Goal: Task Accomplishment & Management: Use online tool/utility

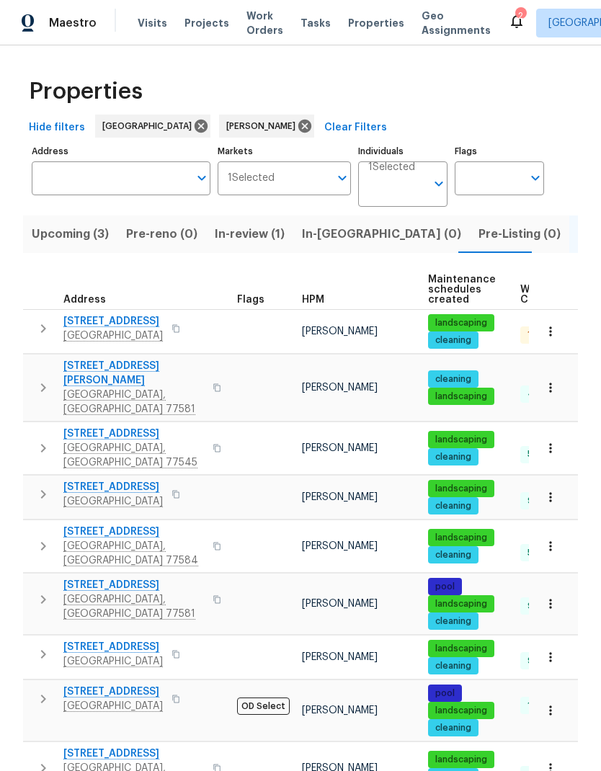
click at [50, 238] on span "Upcoming (3)" at bounding box center [70, 234] width 77 height 20
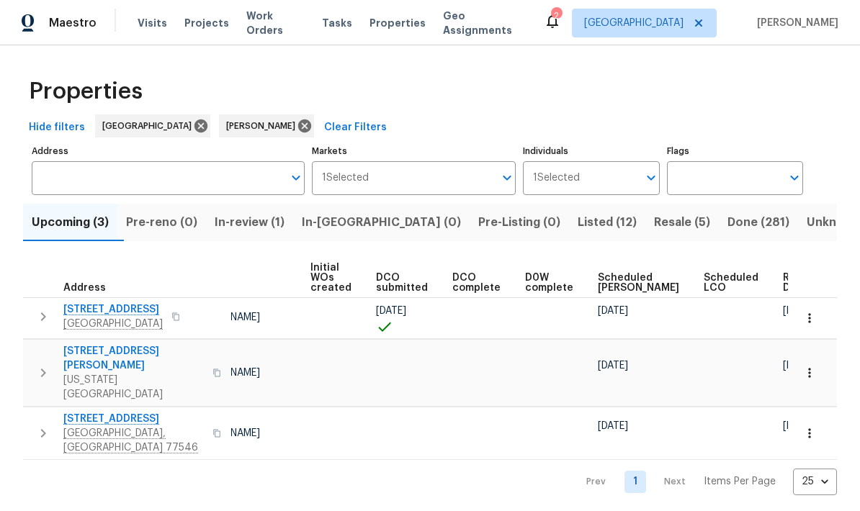
scroll to position [0, 117]
click at [600, 366] on icon "button" at bounding box center [809, 373] width 14 height 14
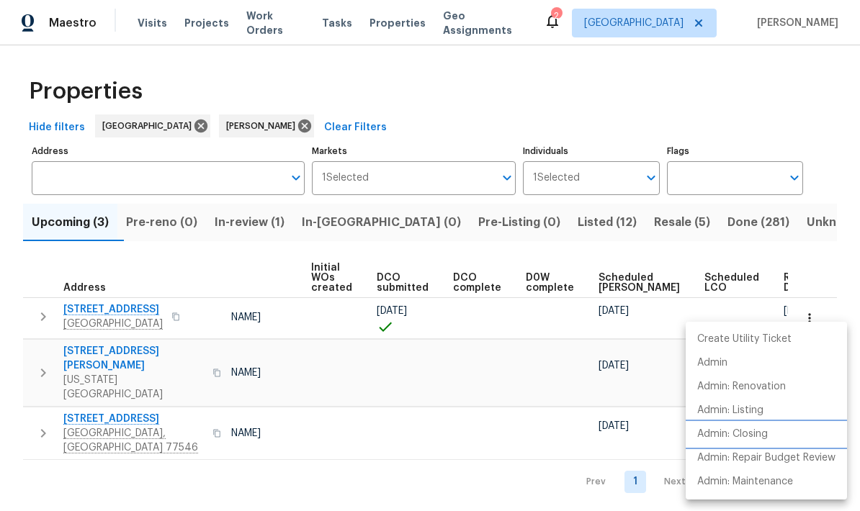
click at [600, 440] on p "Admin: Closing" at bounding box center [732, 434] width 71 height 15
click at [600, 111] on div at bounding box center [430, 255] width 860 height 511
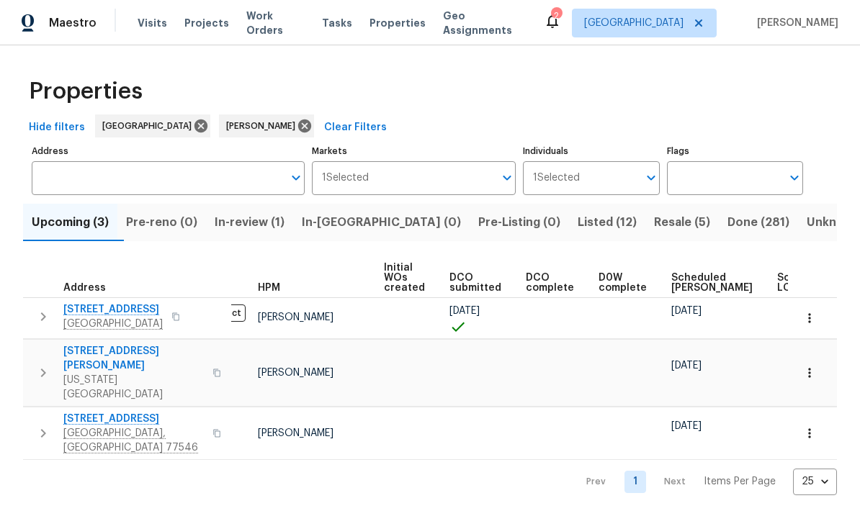
scroll to position [0, 42]
click at [600, 223] on span "Resale (5)" at bounding box center [682, 222] width 56 height 20
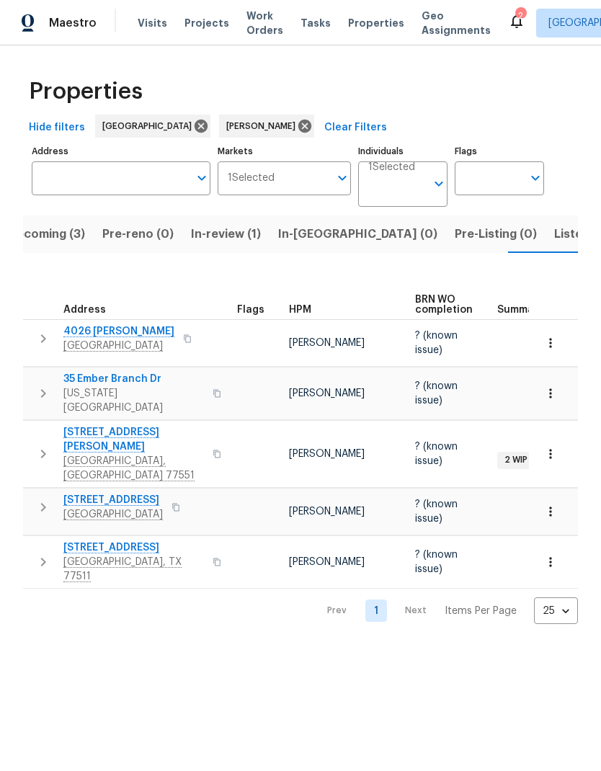
scroll to position [0, 25]
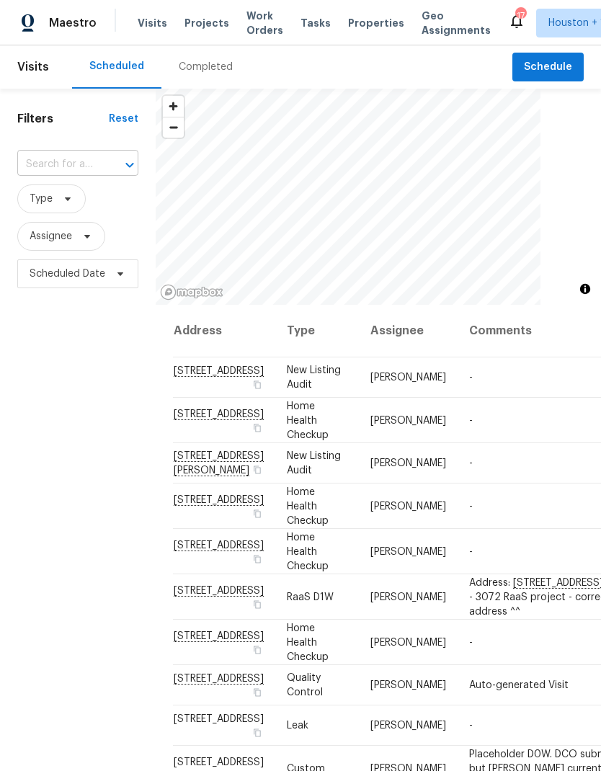
click at [33, 165] on input "text" at bounding box center [57, 164] width 81 height 22
type input "7435 n"
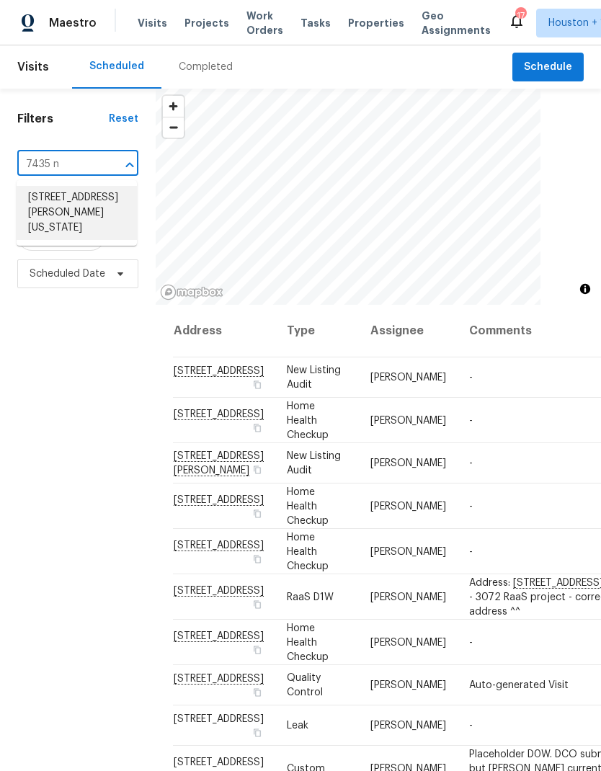
click at [33, 223] on li "7435 Neal Ridge Dr, Missouri City, TX 77489" at bounding box center [77, 213] width 120 height 54
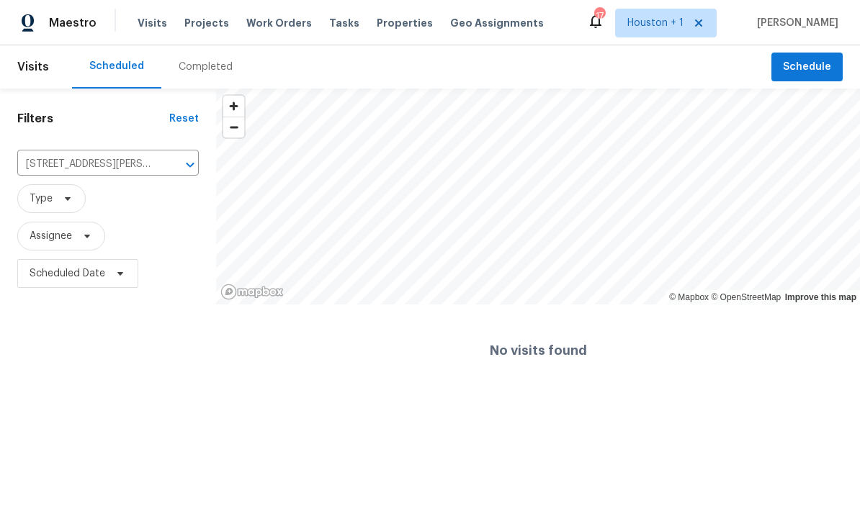
click at [197, 74] on div "Completed" at bounding box center [205, 66] width 89 height 43
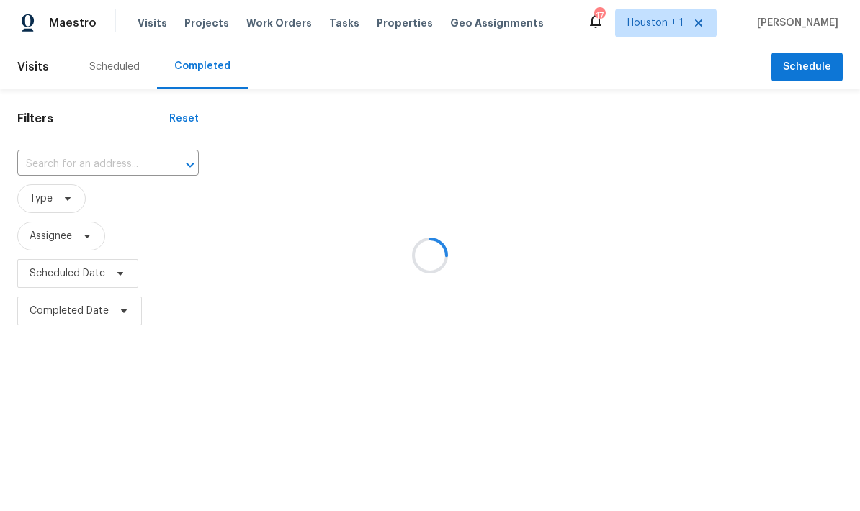
click at [40, 161] on div at bounding box center [430, 255] width 860 height 511
click at [39, 172] on div at bounding box center [430, 255] width 860 height 511
click at [45, 180] on div at bounding box center [430, 255] width 860 height 511
click at [45, 179] on div at bounding box center [430, 255] width 860 height 511
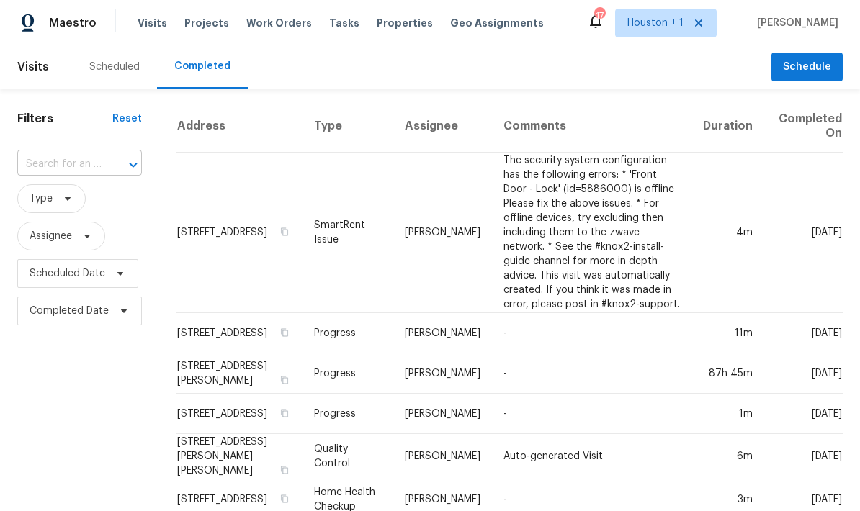
click at [41, 170] on input "text" at bounding box center [59, 164] width 84 height 22
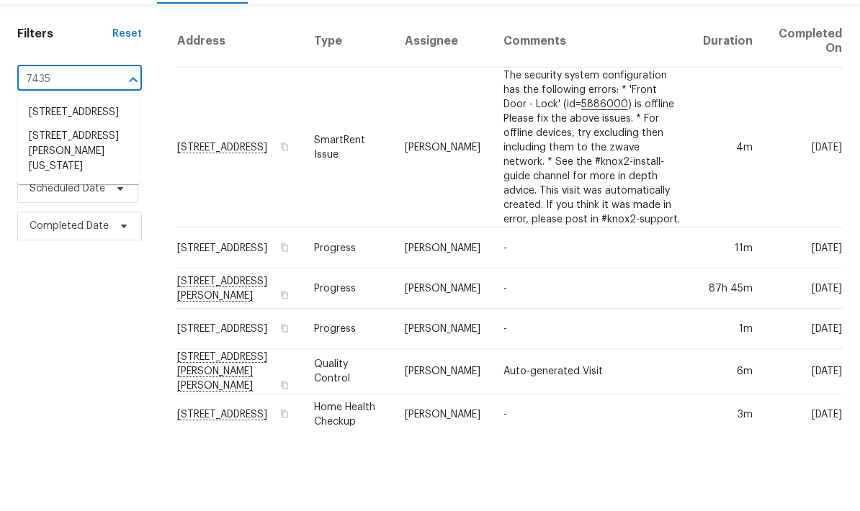
type input "7435 n"
click at [55, 186] on li "7435 Neal Ridge Dr, Missouri City, TX 77489" at bounding box center [78, 213] width 122 height 55
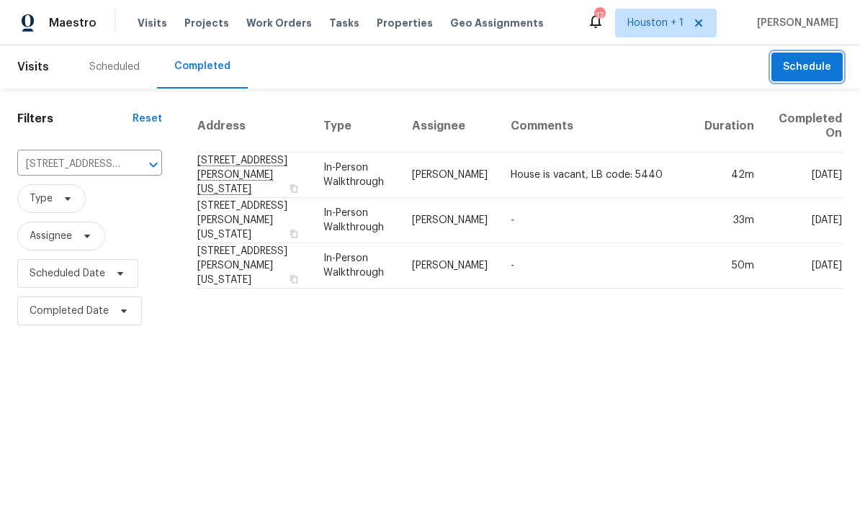
click at [600, 66] on span "Schedule" at bounding box center [807, 67] width 48 height 18
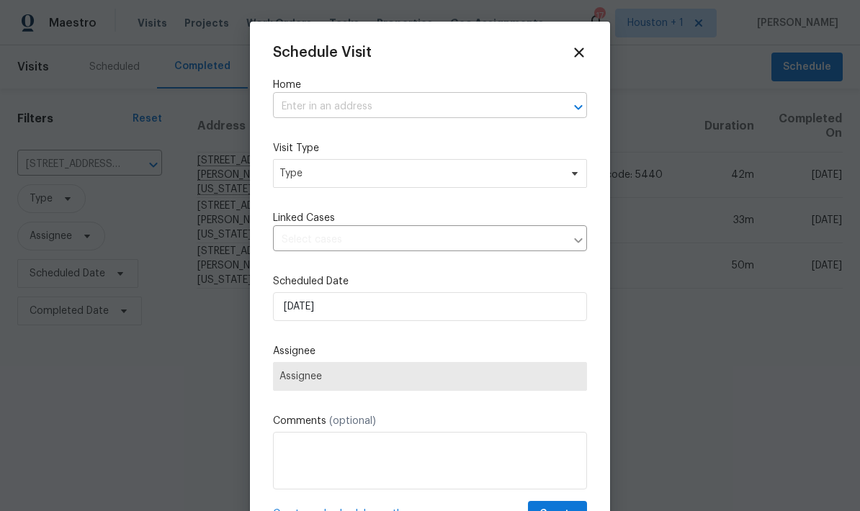
click at [313, 112] on input "text" at bounding box center [410, 107] width 274 height 22
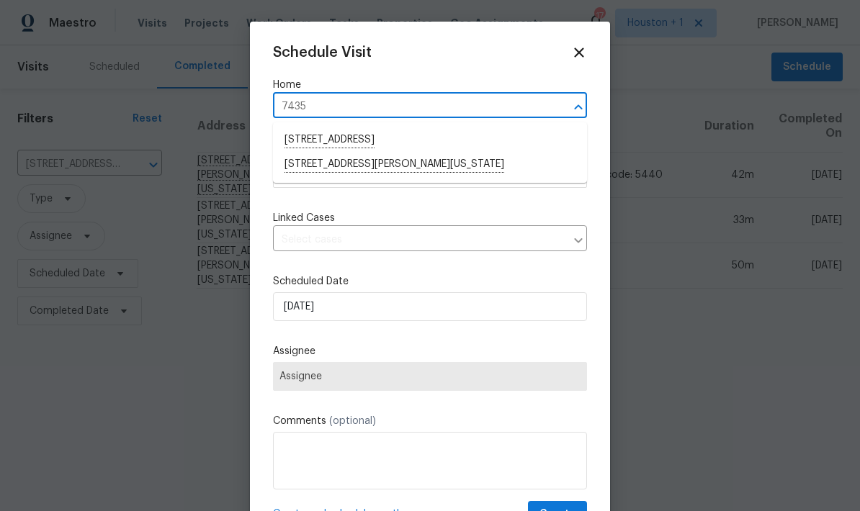
type input "7435 n"
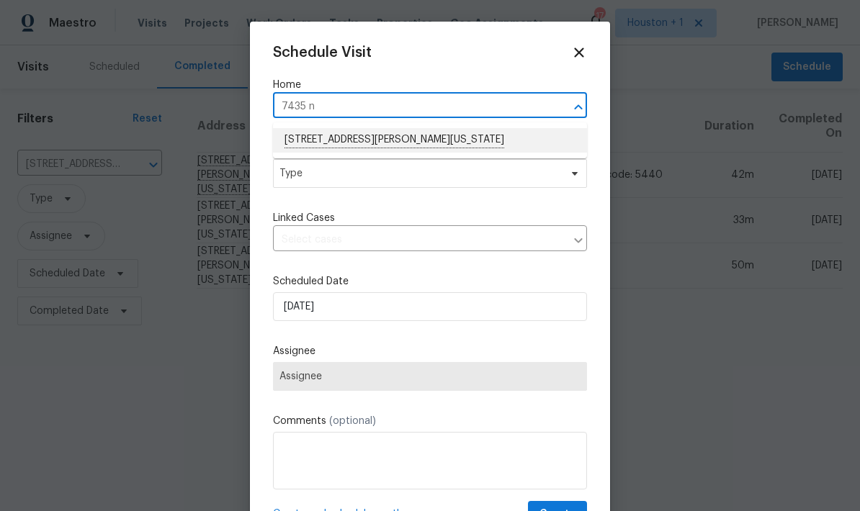
click at [317, 138] on li "7435 Neal Ridge Dr, Missouri City, TX 77489" at bounding box center [430, 140] width 314 height 24
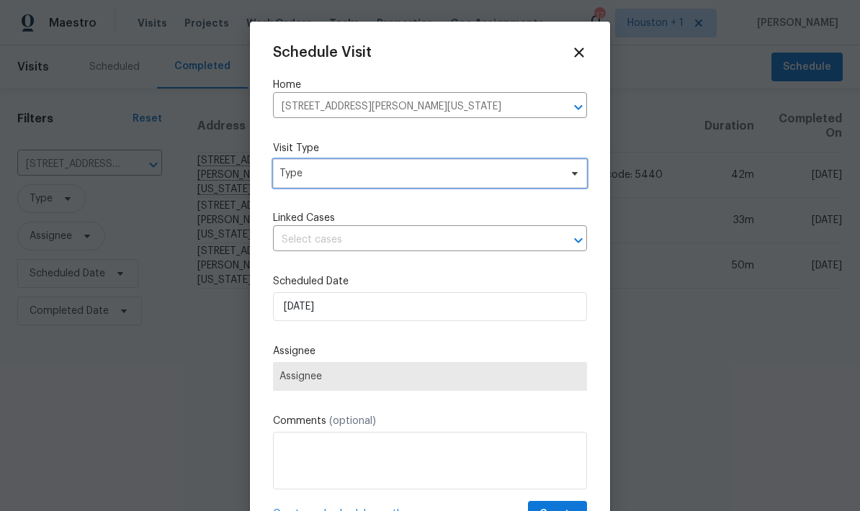
click at [310, 174] on span "Type" at bounding box center [419, 173] width 280 height 14
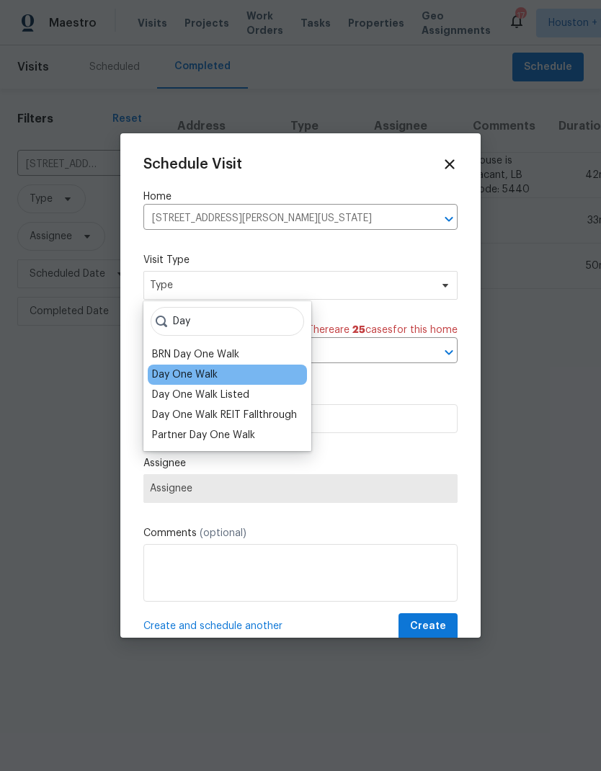
type input "Day"
click at [159, 368] on div "Day One Walk" at bounding box center [185, 374] width 66 height 14
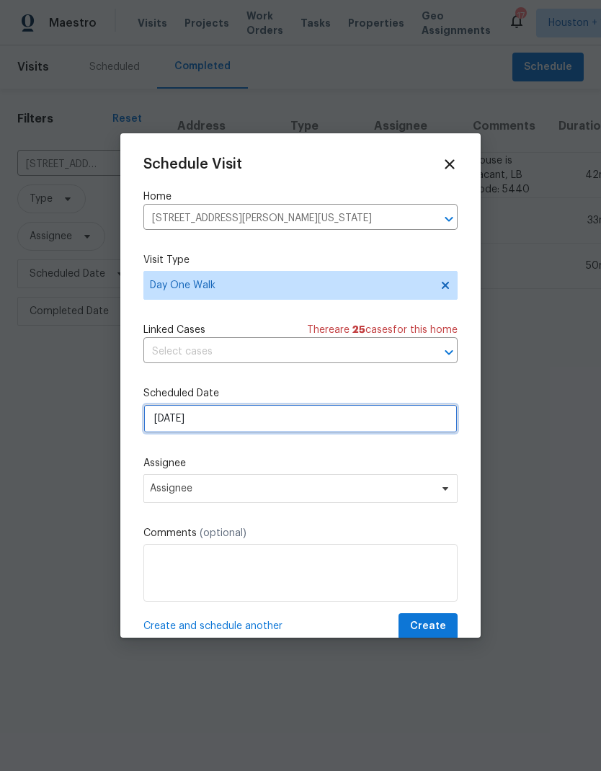
click at [233, 416] on input "[DATE]" at bounding box center [300, 418] width 314 height 29
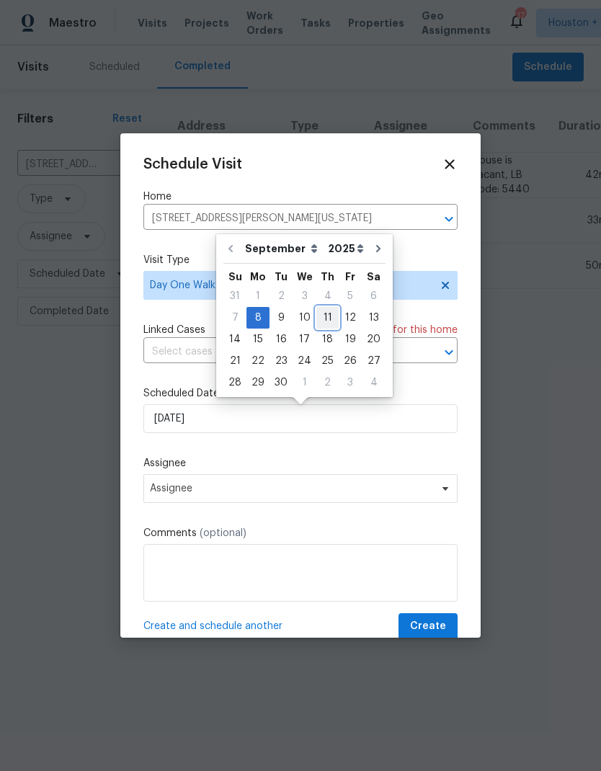
click at [322, 313] on div "11" at bounding box center [327, 318] width 22 height 20
type input "9/11/2025"
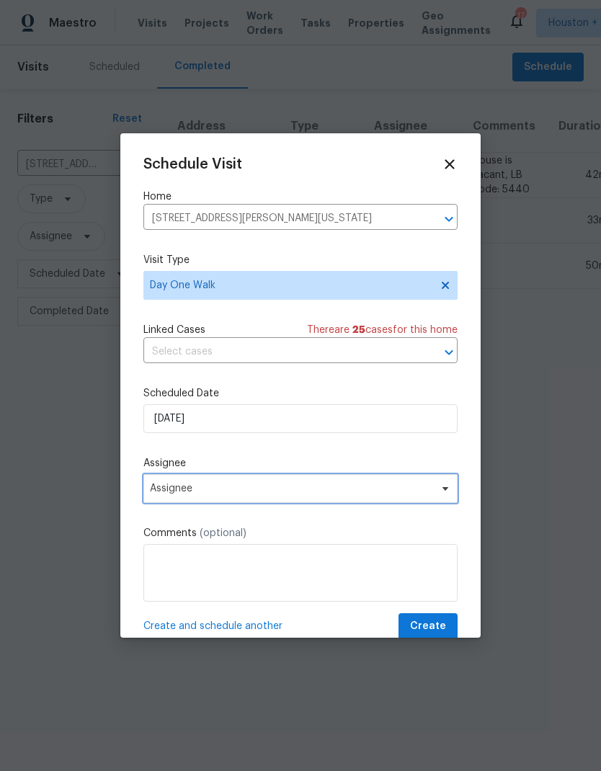
click at [154, 488] on span "Assignee" at bounding box center [291, 489] width 282 height 12
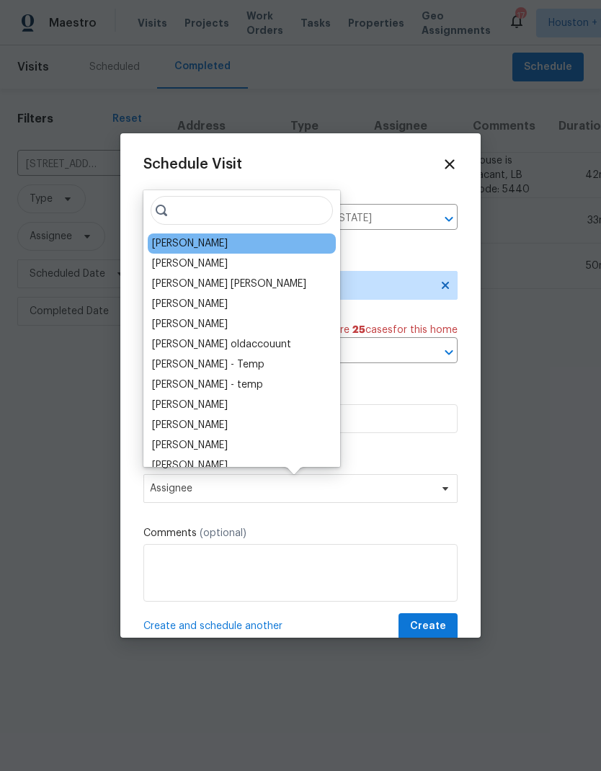
click at [157, 250] on div "[PERSON_NAME]" at bounding box center [190, 243] width 76 height 14
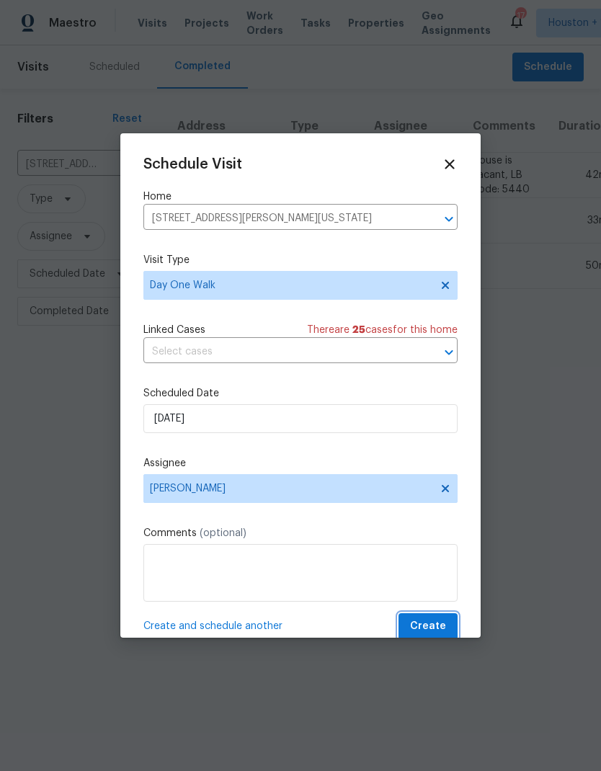
click at [444, 621] on span "Create" at bounding box center [428, 626] width 36 height 18
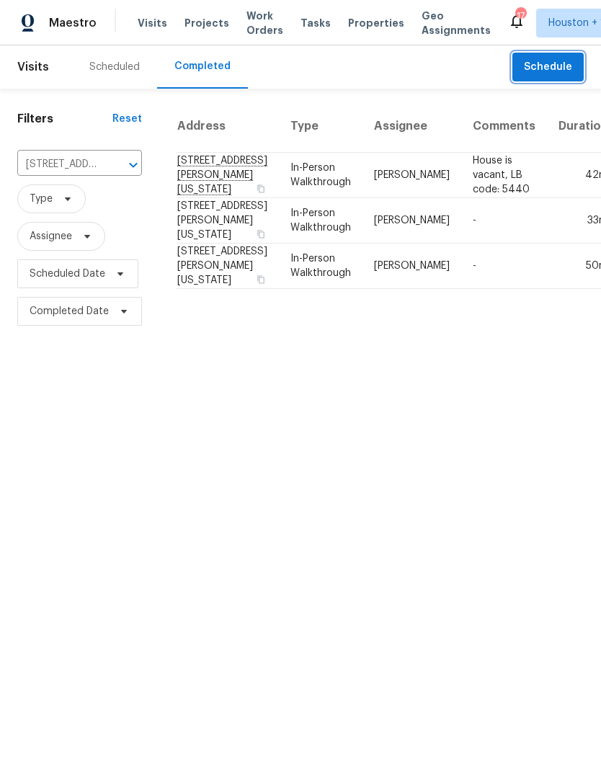
click at [529, 68] on span "Schedule" at bounding box center [548, 67] width 48 height 18
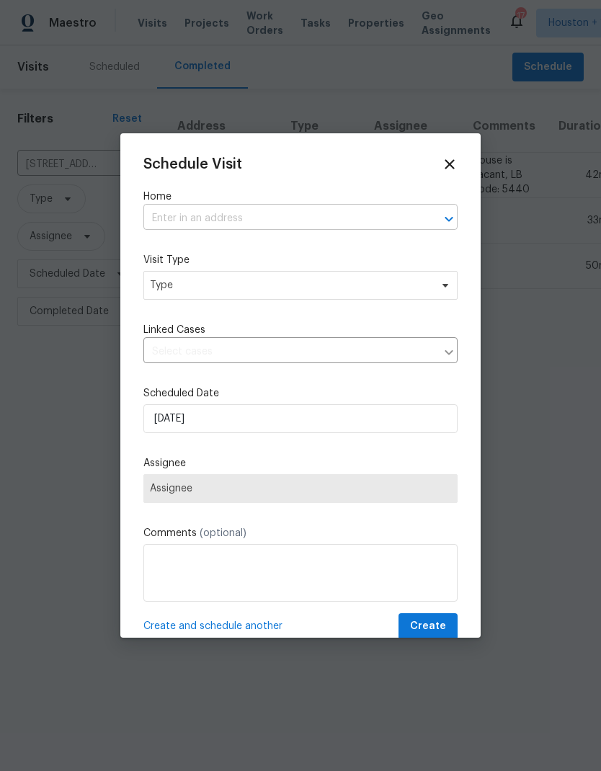
click at [170, 230] on input "text" at bounding box center [280, 218] width 274 height 22
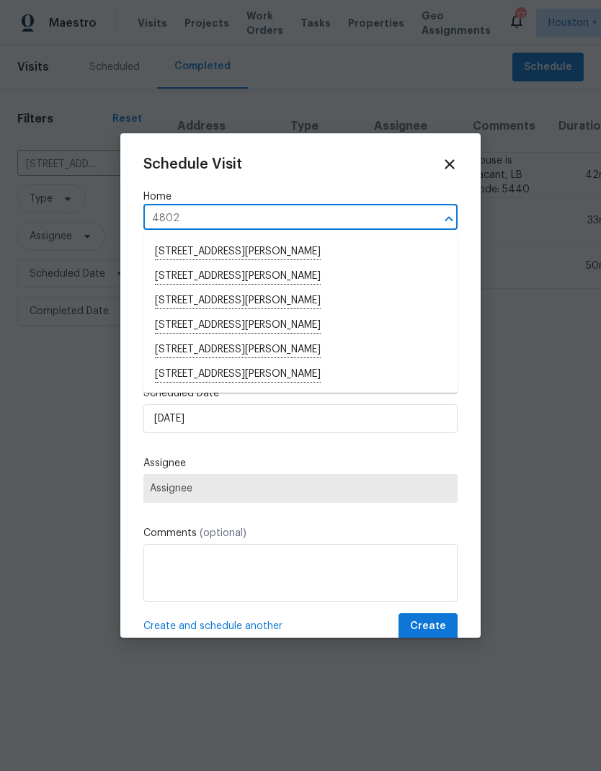
type input "4802 s"
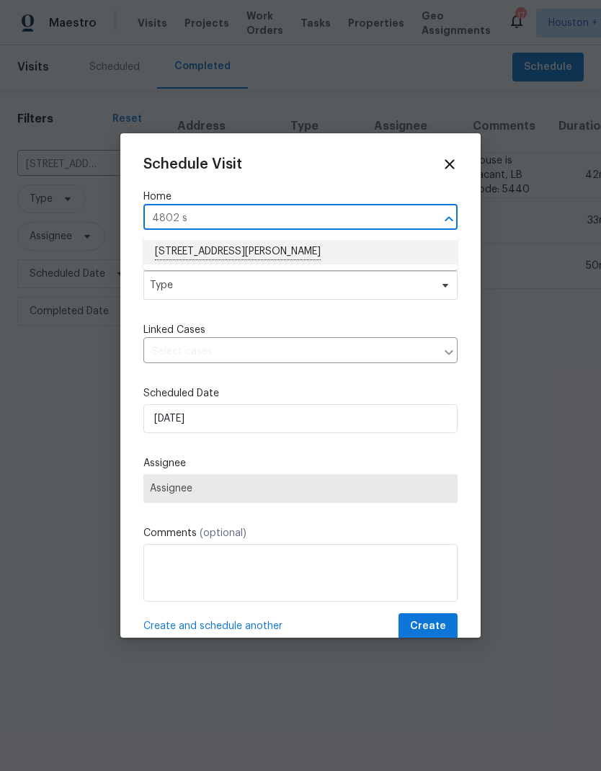
click at [168, 262] on li "4802 Sherman Blvd, Galveston, TX 77551" at bounding box center [300, 252] width 314 height 24
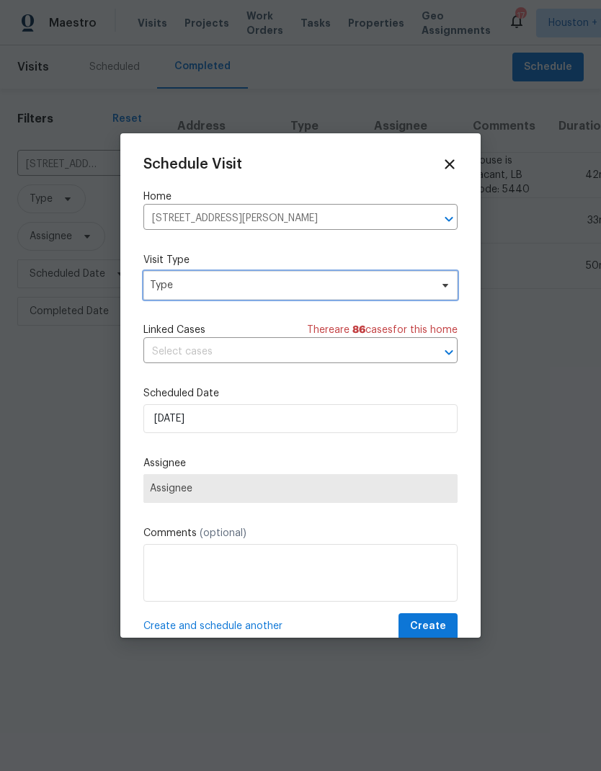
click at [155, 292] on span "Type" at bounding box center [290, 285] width 280 height 14
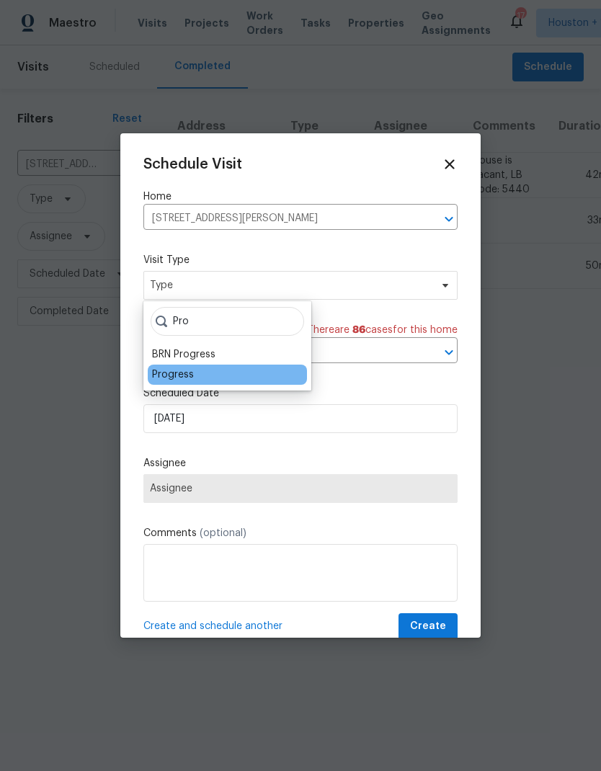
type input "Pro"
click at [167, 381] on div "Progress" at bounding box center [173, 374] width 42 height 14
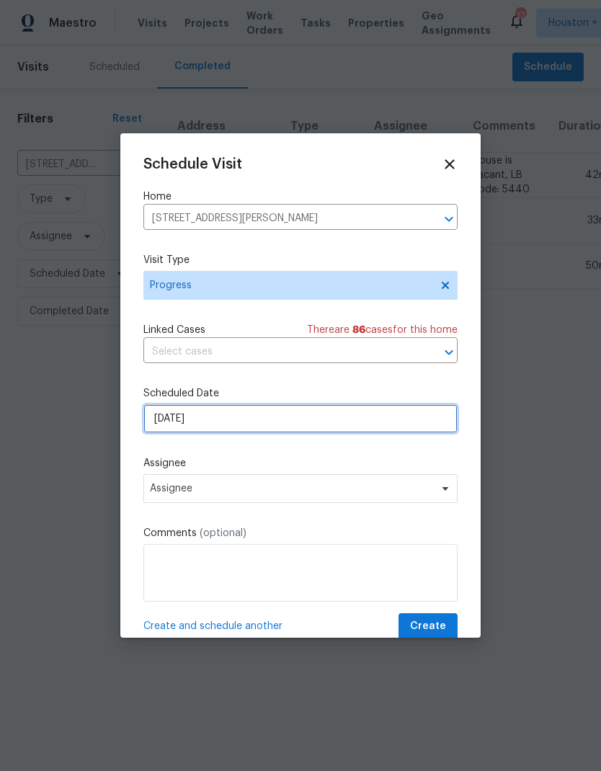
click at [181, 421] on input "[DATE]" at bounding box center [300, 418] width 314 height 29
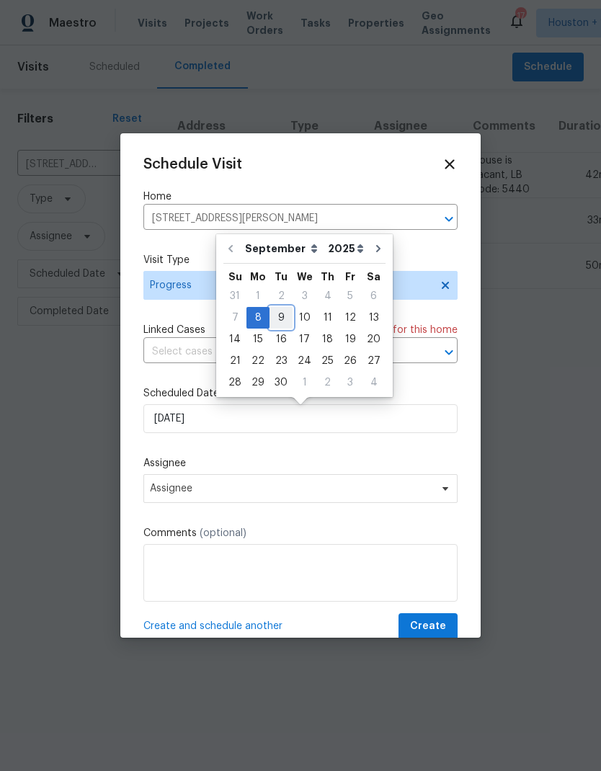
click at [284, 318] on div "9" at bounding box center [280, 318] width 23 height 20
type input "9/9/2025"
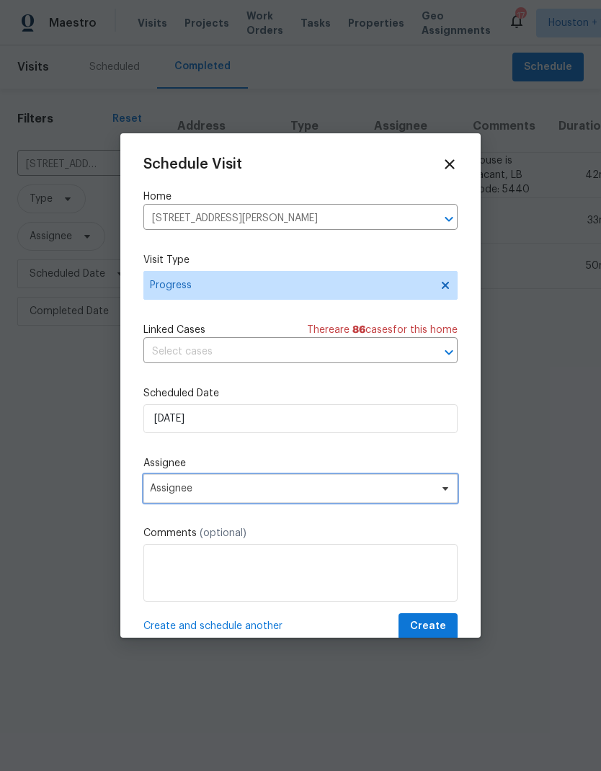
click at [161, 488] on span "Assignee" at bounding box center [291, 489] width 282 height 12
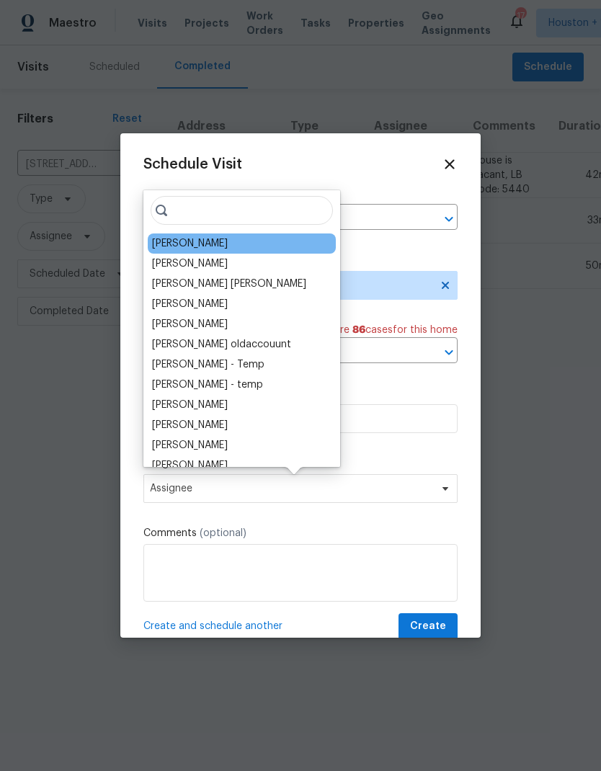
click at [156, 250] on div "[PERSON_NAME]" at bounding box center [190, 243] width 76 height 14
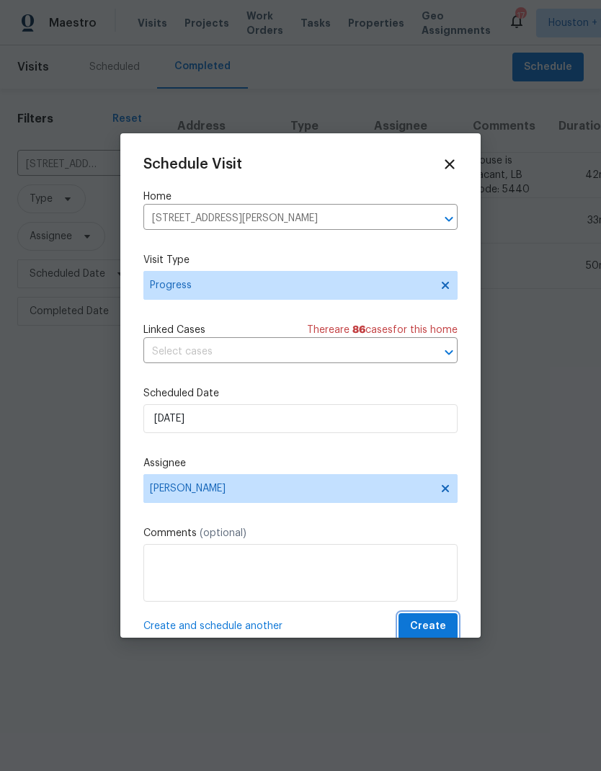
click at [451, 635] on button "Create" at bounding box center [427, 626] width 59 height 27
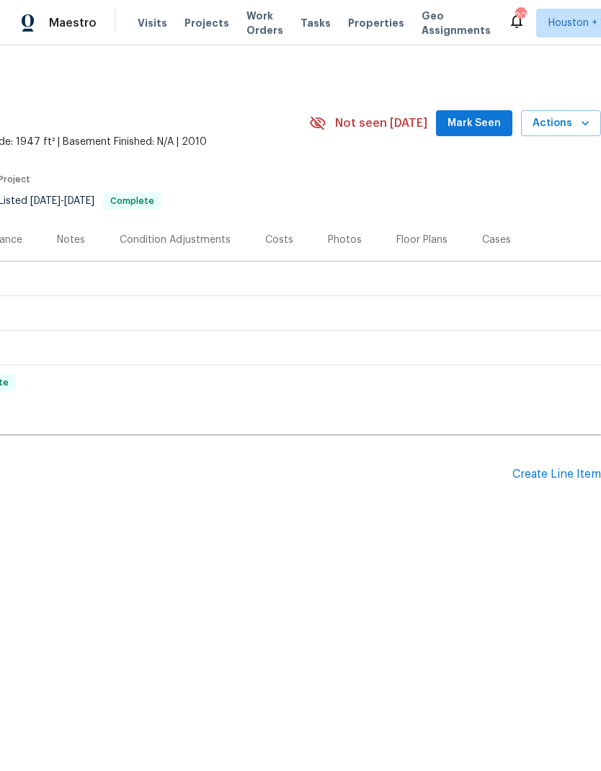
scroll to position [0, 213]
click at [560, 480] on div "Create Line Item" at bounding box center [556, 474] width 89 height 14
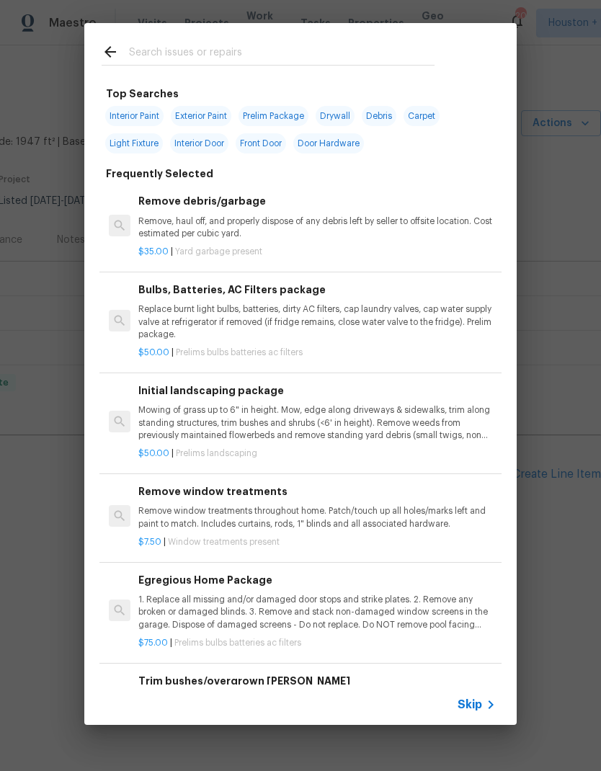
click at [149, 43] on input "text" at bounding box center [281, 54] width 305 height 22
type input "Hvac"
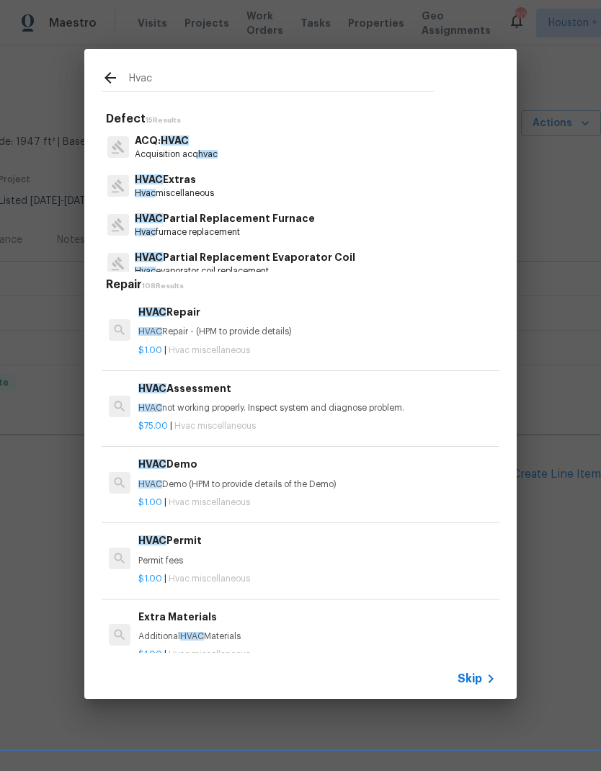
click at [143, 189] on span "Hvac" at bounding box center [145, 193] width 21 height 9
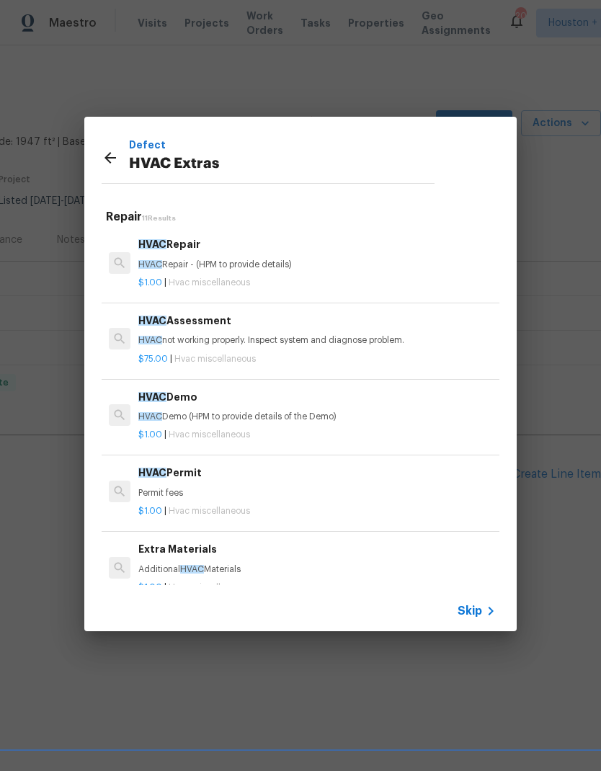
click at [155, 337] on span "HVAC" at bounding box center [150, 340] width 24 height 9
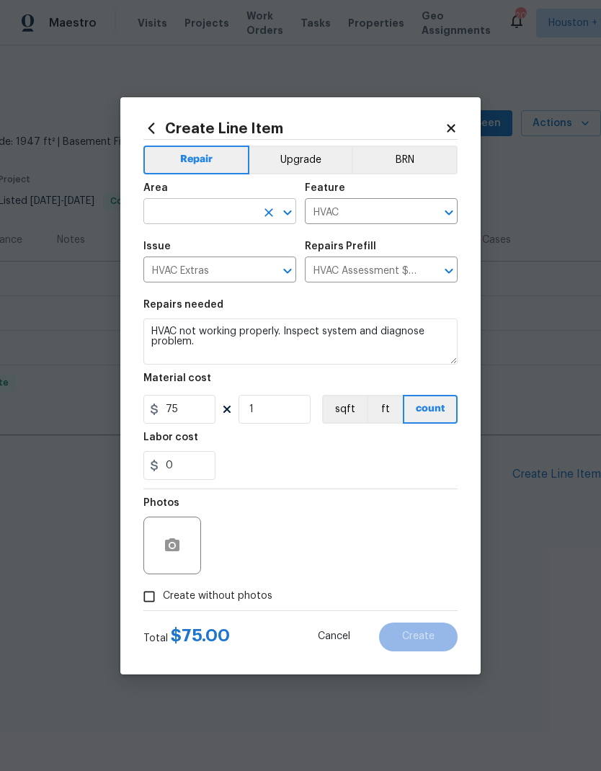
click at [158, 215] on input "text" at bounding box center [199, 213] width 112 height 22
click at [157, 250] on li "HVAC" at bounding box center [219, 245] width 153 height 24
type input "HVAC"
click at [401, 464] on div "0" at bounding box center [300, 465] width 314 height 29
click at [150, 601] on input "Create without photos" at bounding box center [148, 596] width 27 height 27
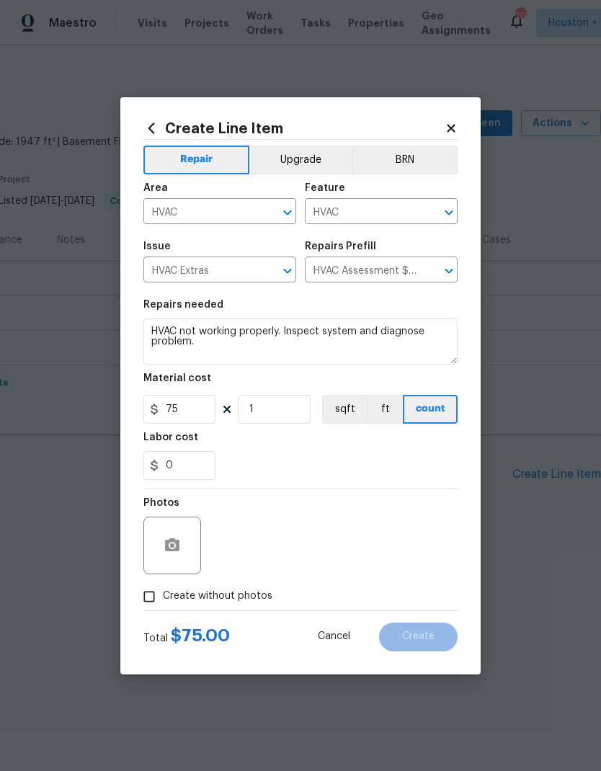
checkbox input "true"
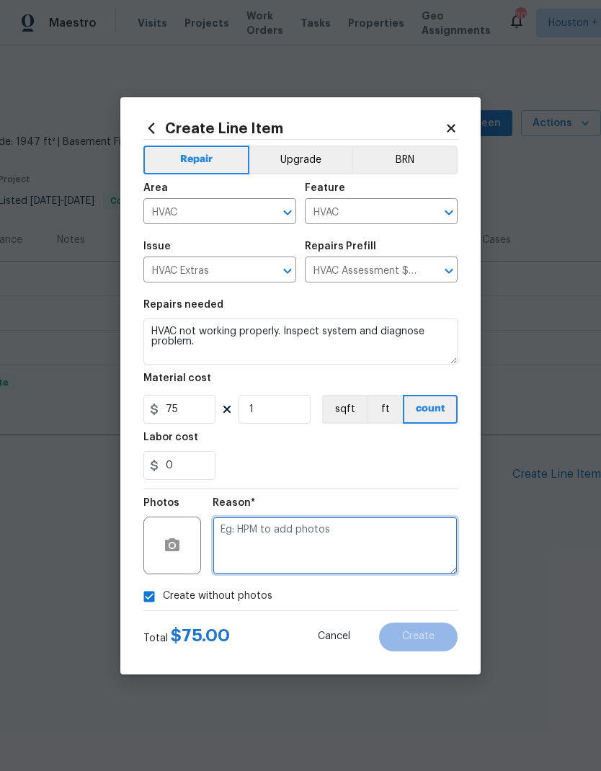
click at [407, 541] on textarea at bounding box center [334, 545] width 245 height 58
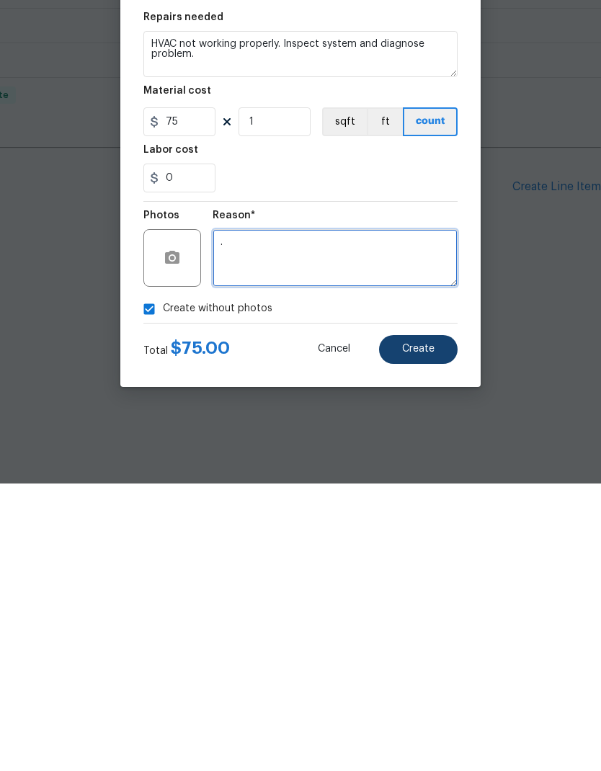
type textarea "."
click at [434, 622] on button "Create" at bounding box center [418, 636] width 78 height 29
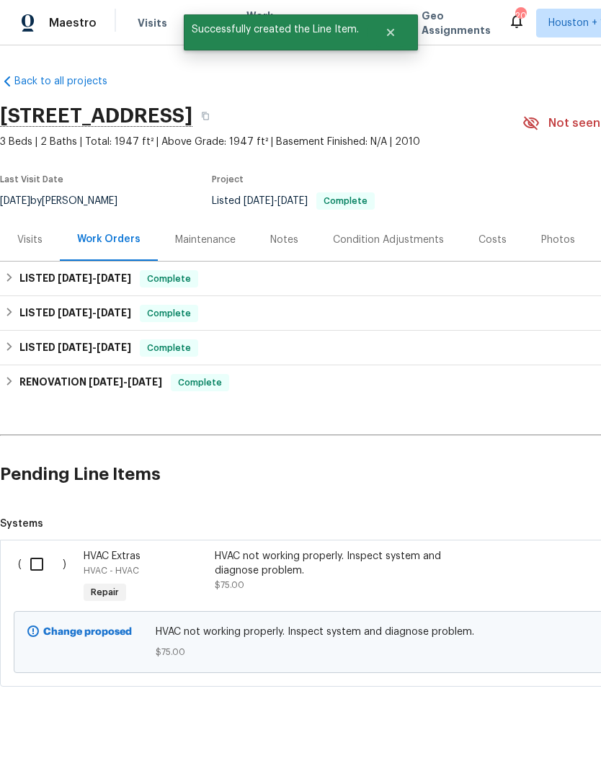
scroll to position [0, -1]
click at [32, 570] on input "checkbox" at bounding box center [42, 564] width 41 height 30
checkbox input "true"
click at [539, 741] on span "Create Work Order" at bounding box center [518, 735] width 96 height 18
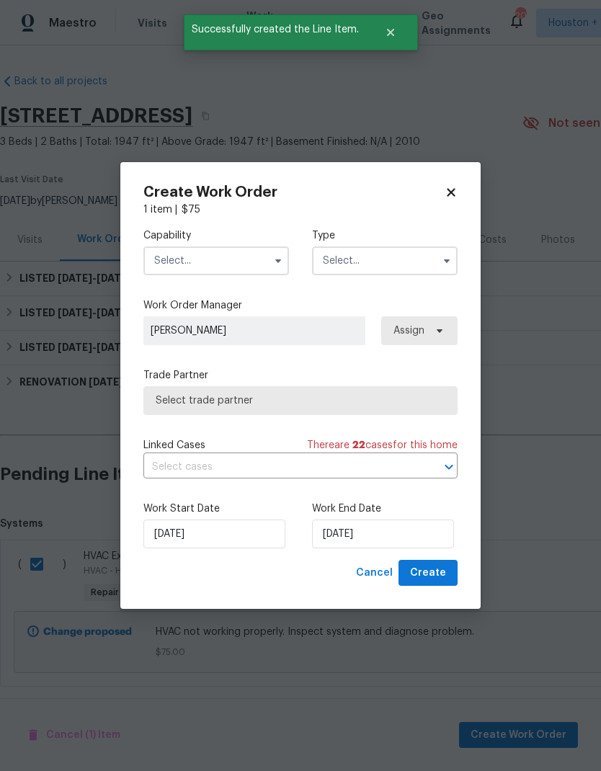
click at [174, 248] on input "text" at bounding box center [215, 260] width 145 height 29
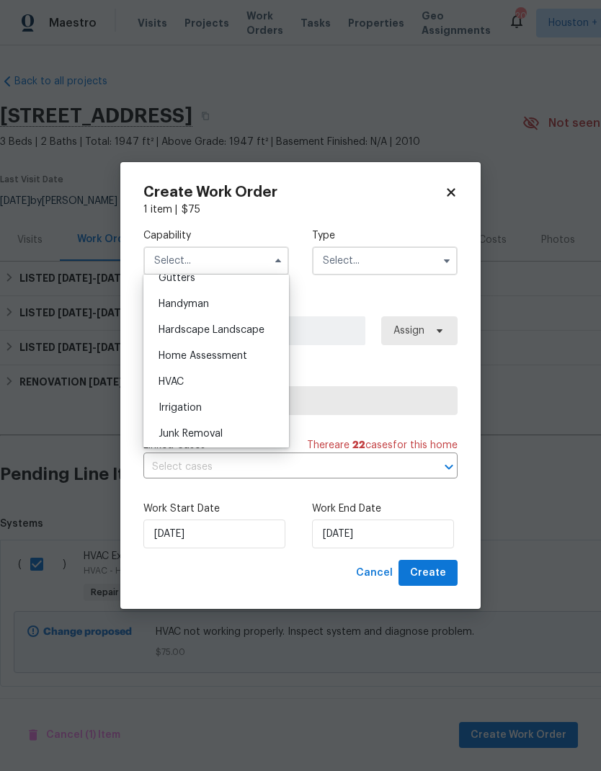
scroll to position [817, 0]
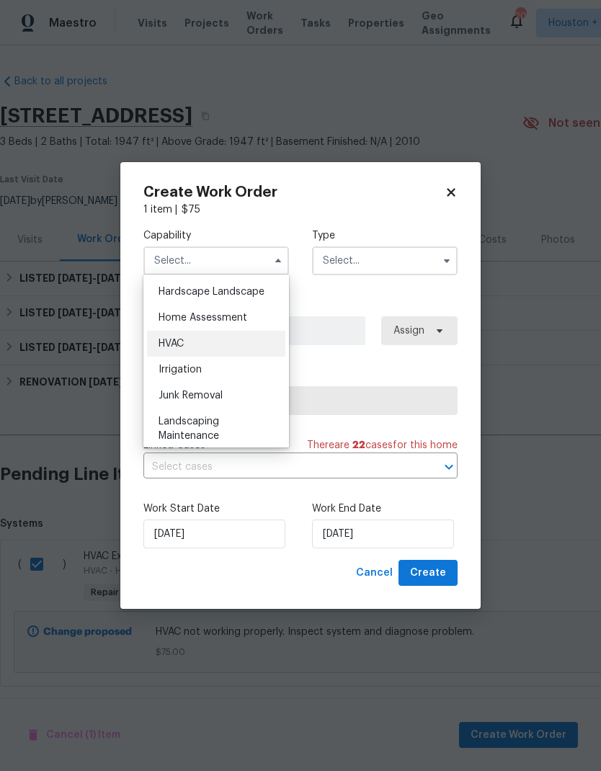
click at [158, 336] on div "HVAC" at bounding box center [216, 344] width 138 height 26
type input "HVAC"
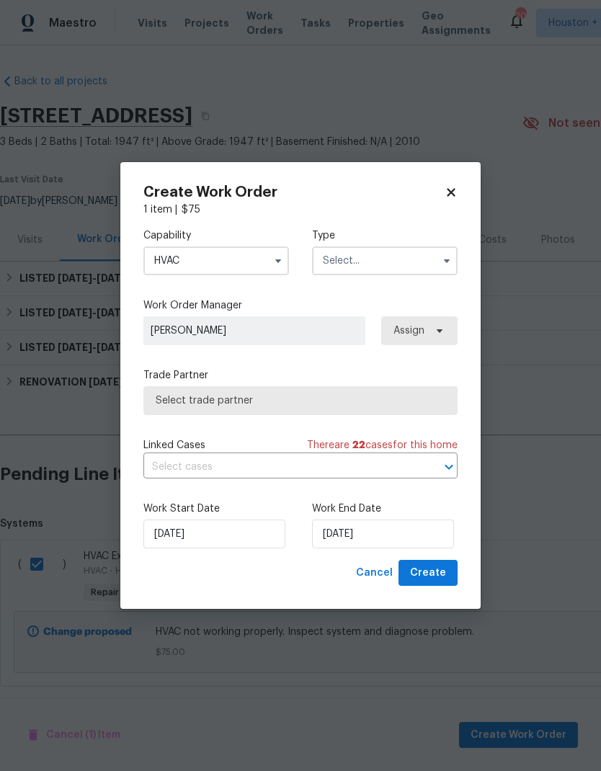
click at [406, 255] on input "text" at bounding box center [384, 260] width 145 height 29
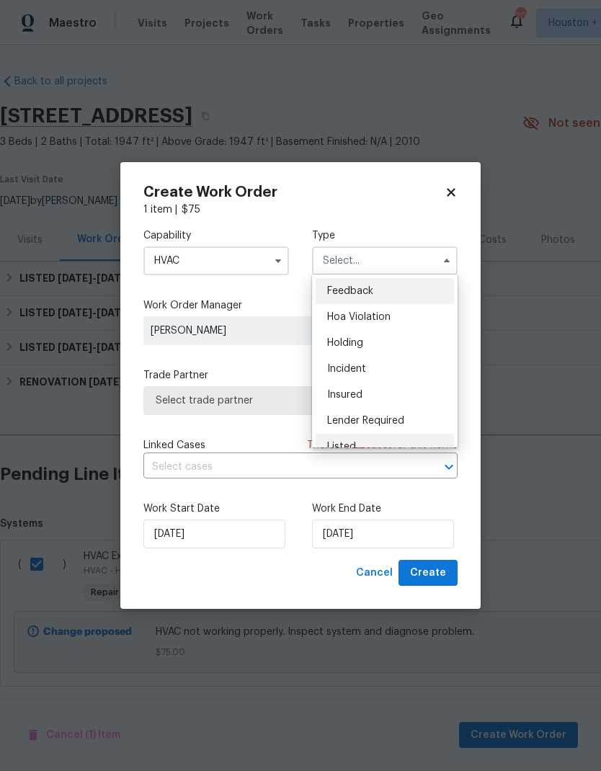
click at [405, 439] on div "Listed" at bounding box center [384, 447] width 138 height 26
type input "Listed"
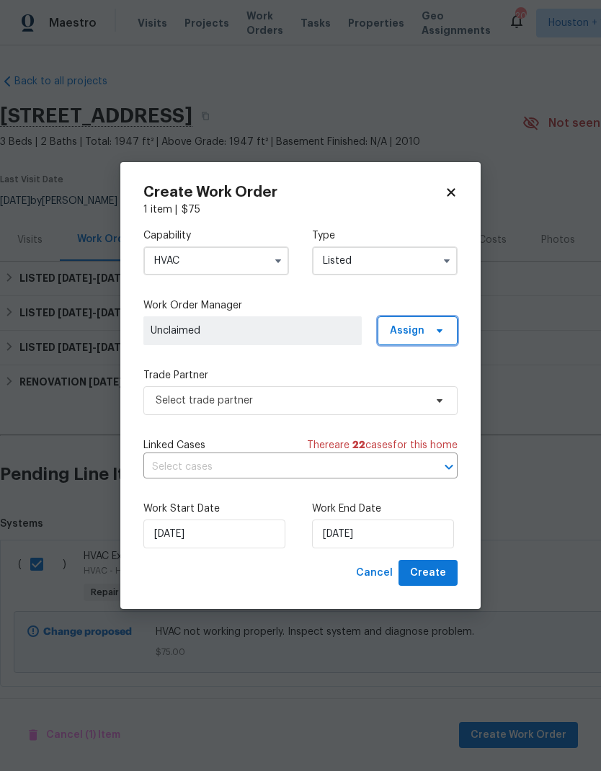
click at [439, 329] on icon at bounding box center [439, 331] width 6 height 4
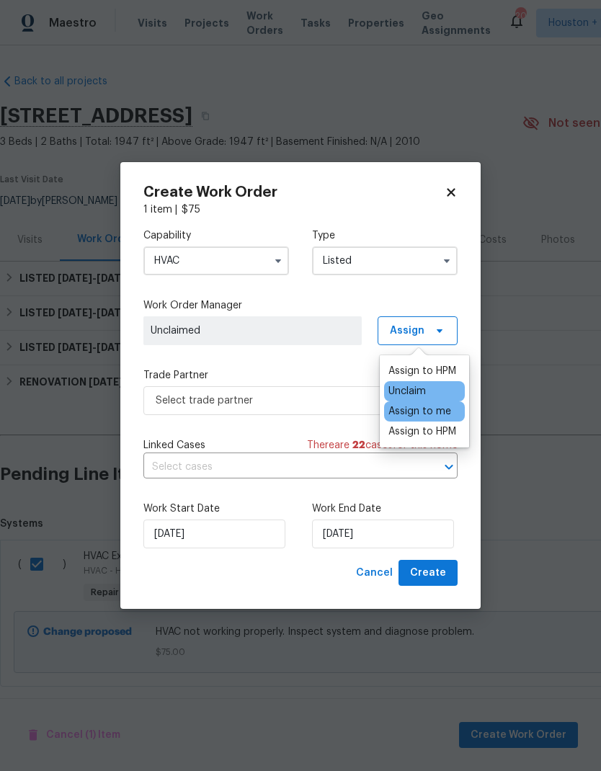
click at [447, 413] on div "Assign to me" at bounding box center [419, 411] width 63 height 14
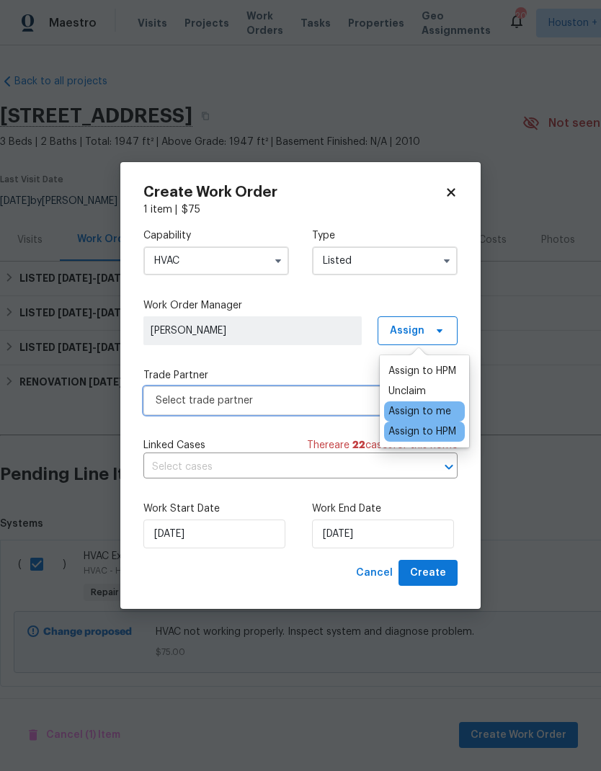
click at [331, 400] on span "Select trade partner" at bounding box center [290, 400] width 269 height 14
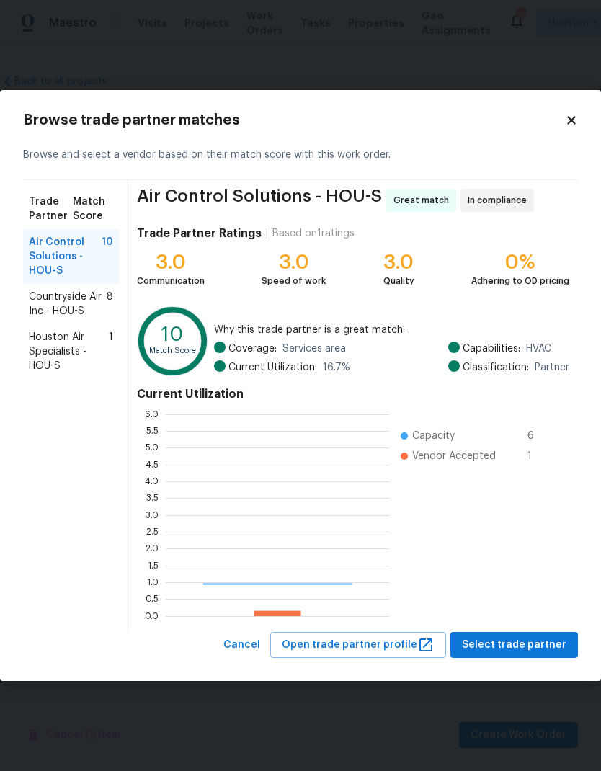
scroll to position [202, 223]
click at [37, 311] on span "Countryside Air Inc - HOU-S" at bounding box center [68, 304] width 78 height 29
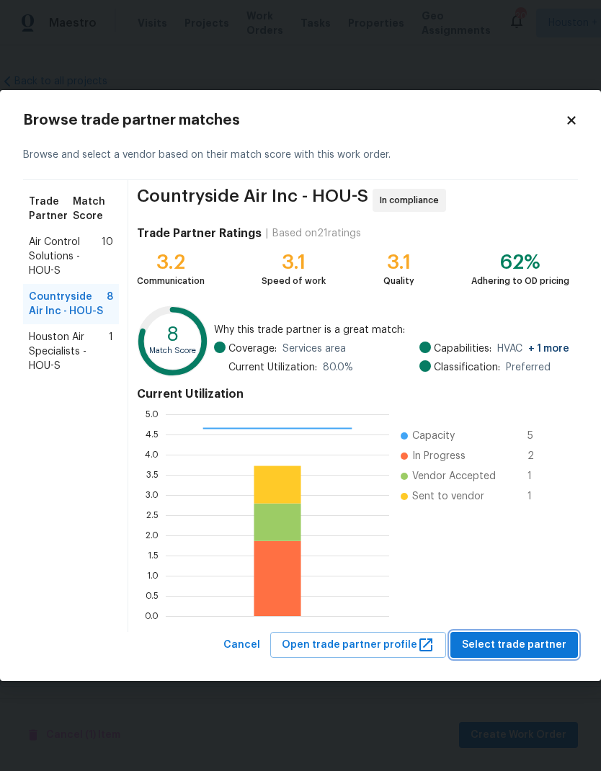
click at [545, 642] on span "Select trade partner" at bounding box center [514, 645] width 104 height 18
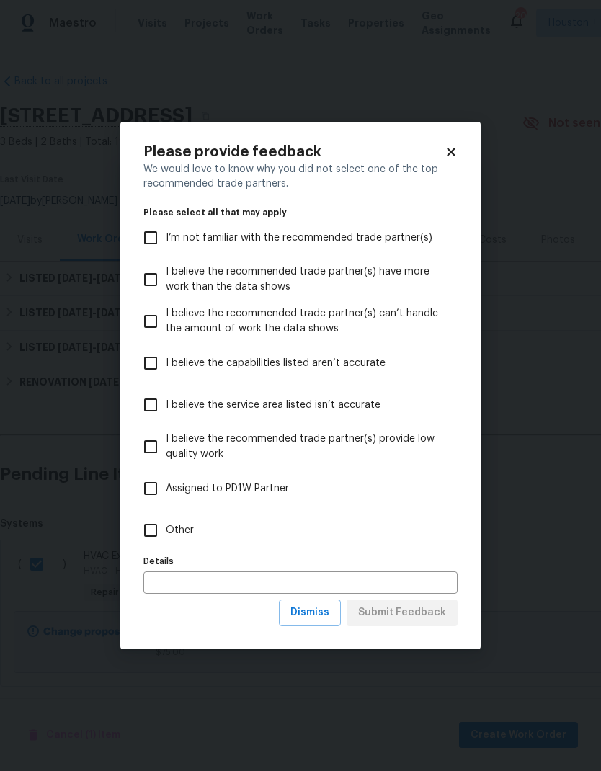
click at [569, 606] on body "Maestro Visits Projects Work Orders Tasks Properties Geo Assignments 20 Houston…" at bounding box center [300, 385] width 601 height 771
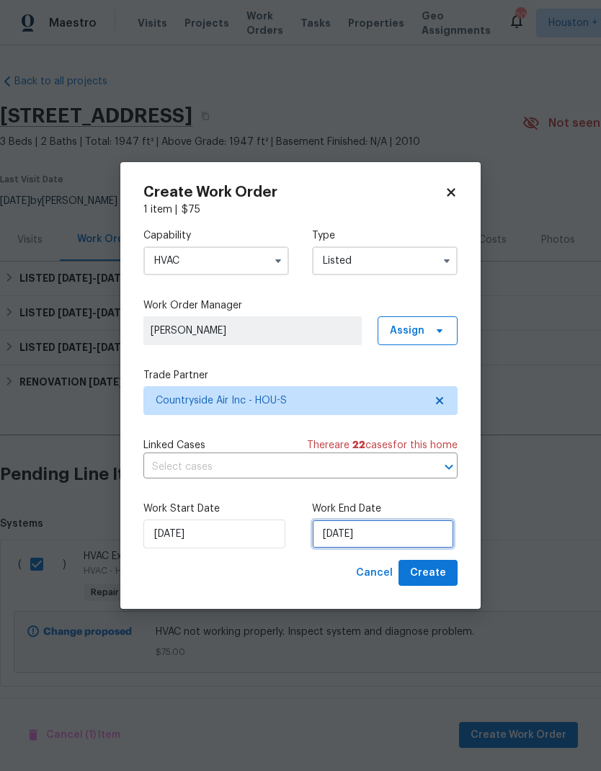
click at [416, 539] on input "[DATE]" at bounding box center [383, 533] width 142 height 29
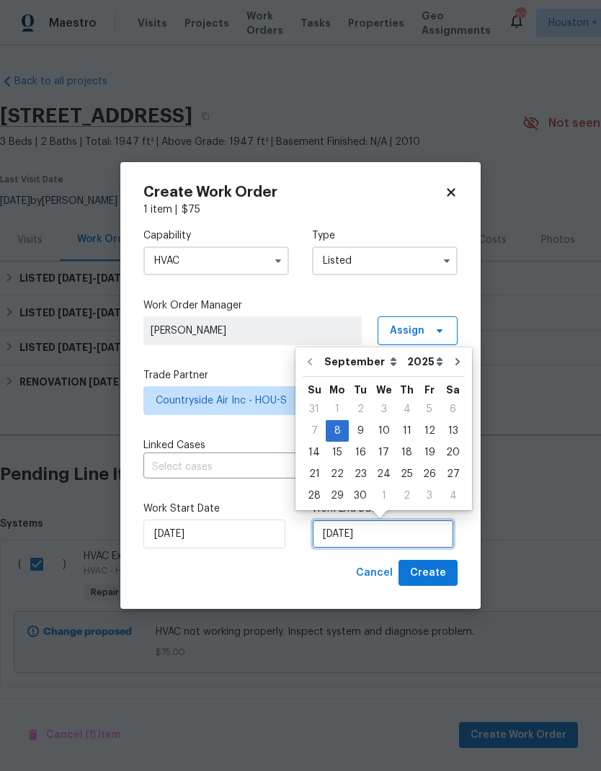
scroll to position [6, 0]
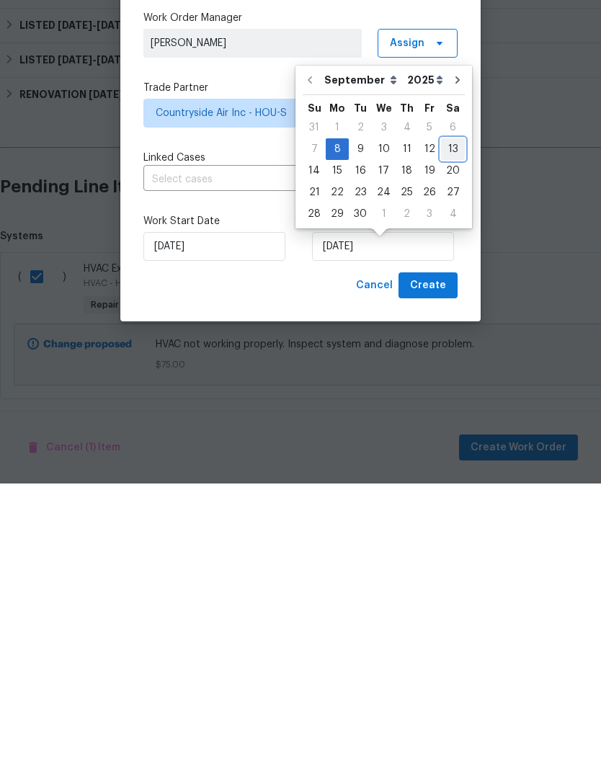
click at [454, 426] on div "13" at bounding box center [453, 436] width 24 height 20
type input "[DATE]"
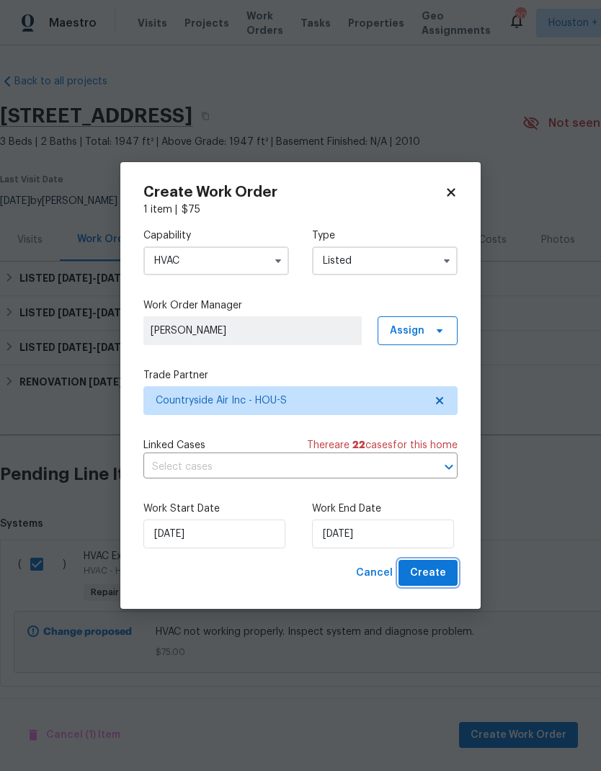
click at [441, 580] on span "Create" at bounding box center [428, 573] width 36 height 18
checkbox input "false"
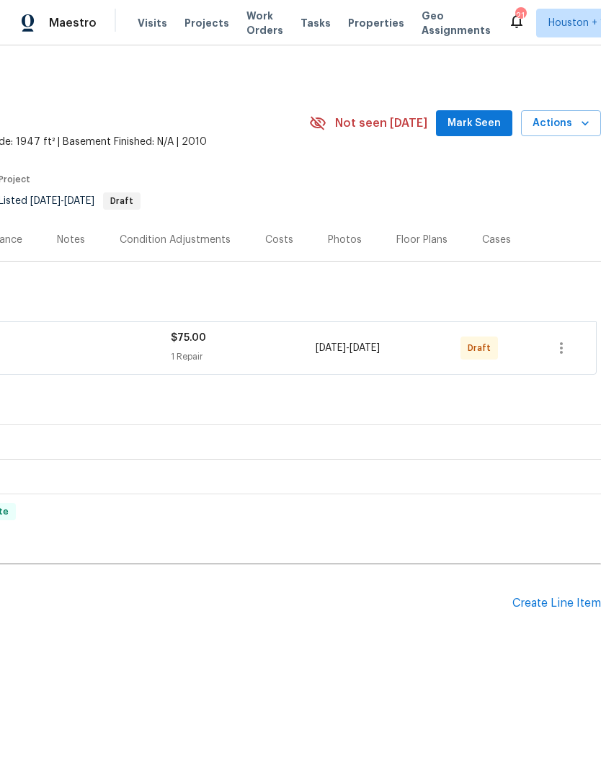
scroll to position [0, 213]
click at [558, 355] on icon "button" at bounding box center [560, 347] width 17 height 17
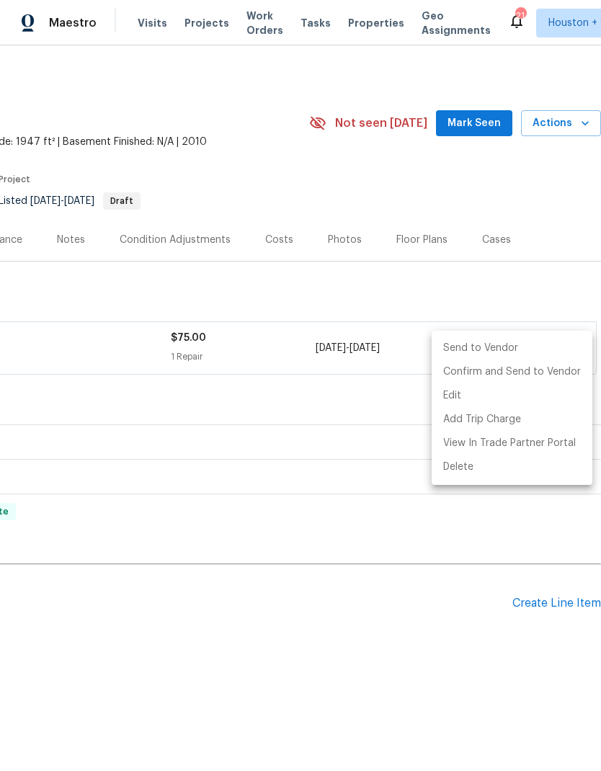
click at [514, 351] on li "Send to Vendor" at bounding box center [511, 348] width 161 height 24
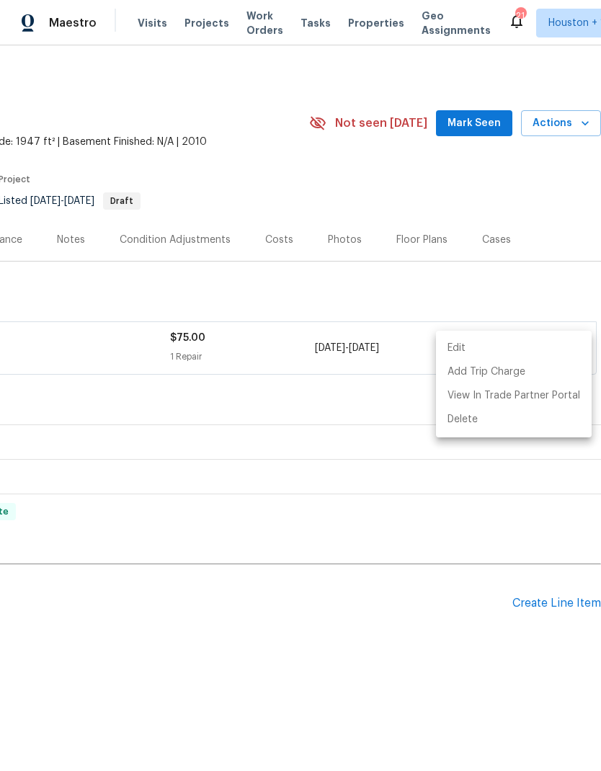
click at [421, 677] on div at bounding box center [300, 385] width 601 height 771
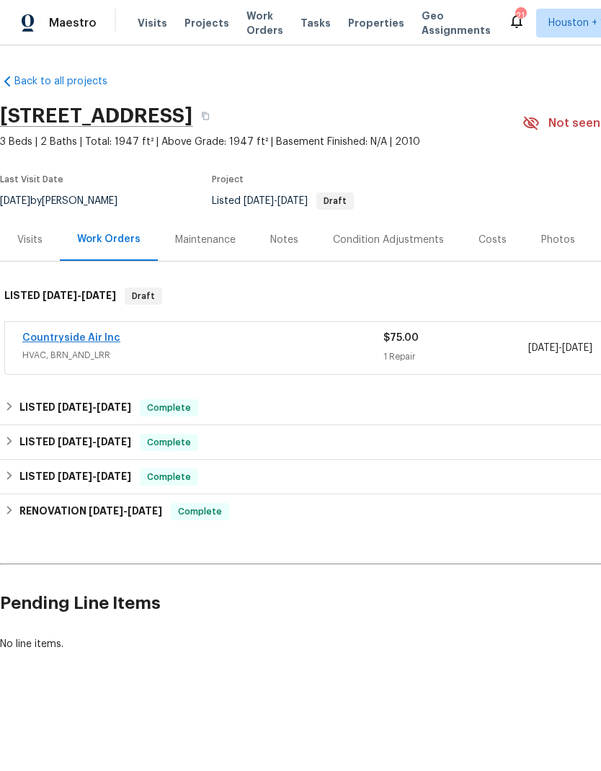
scroll to position [0, 0]
click at [53, 342] on link "Countryside Air Inc" at bounding box center [71, 338] width 98 height 10
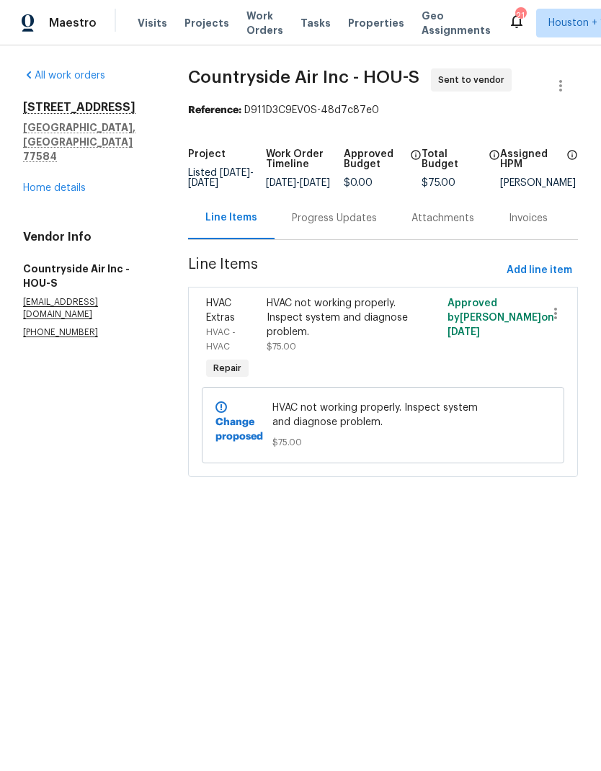
click at [341, 223] on div "Progress Updates" at bounding box center [334, 218] width 85 height 14
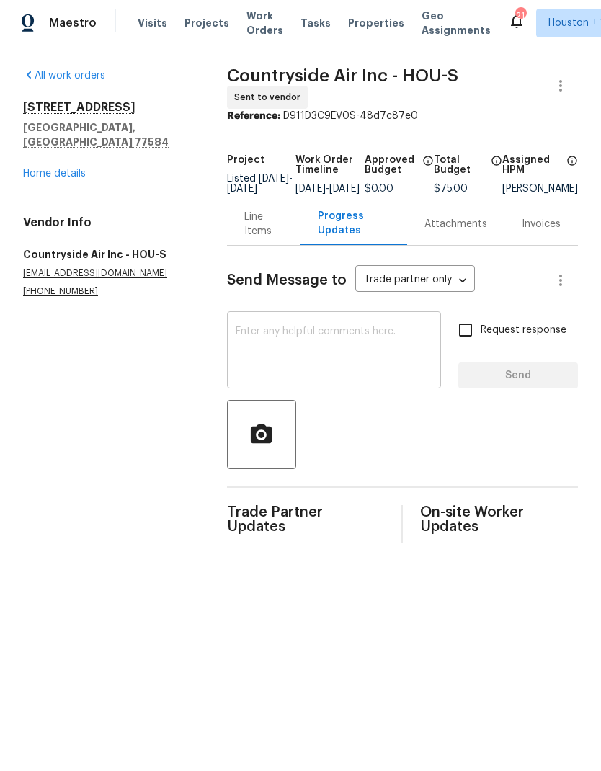
click at [410, 351] on textarea at bounding box center [333, 351] width 197 height 50
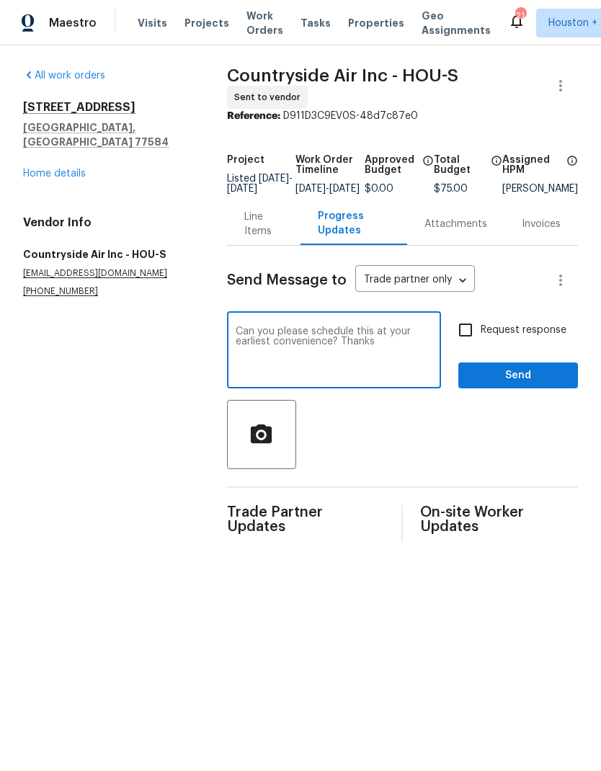
type textarea "Can you please schedule this at your earliest convenience? Thanks"
click at [472, 333] on input "Request response" at bounding box center [465, 330] width 30 height 30
checkbox input "true"
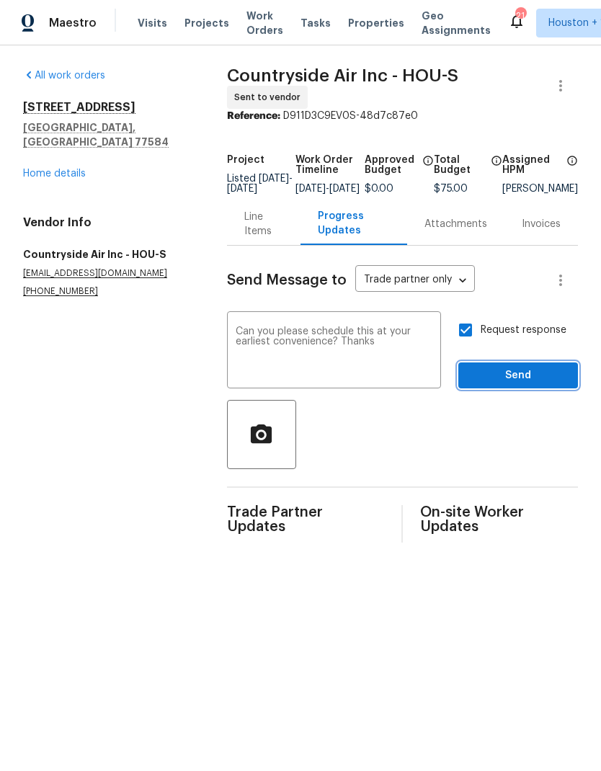
click at [507, 372] on span "Send" at bounding box center [518, 376] width 97 height 18
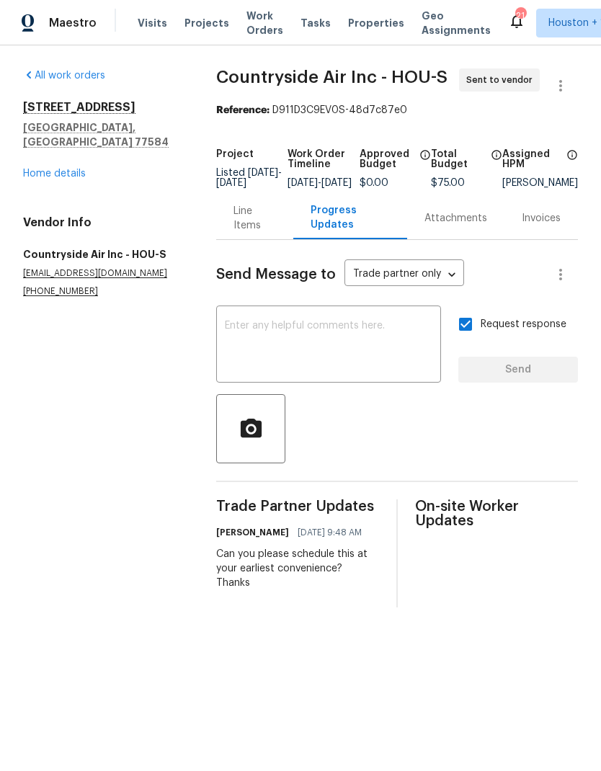
click at [253, 230] on div "Line Items" at bounding box center [254, 218] width 42 height 29
